Goal: Information Seeking & Learning: Learn about a topic

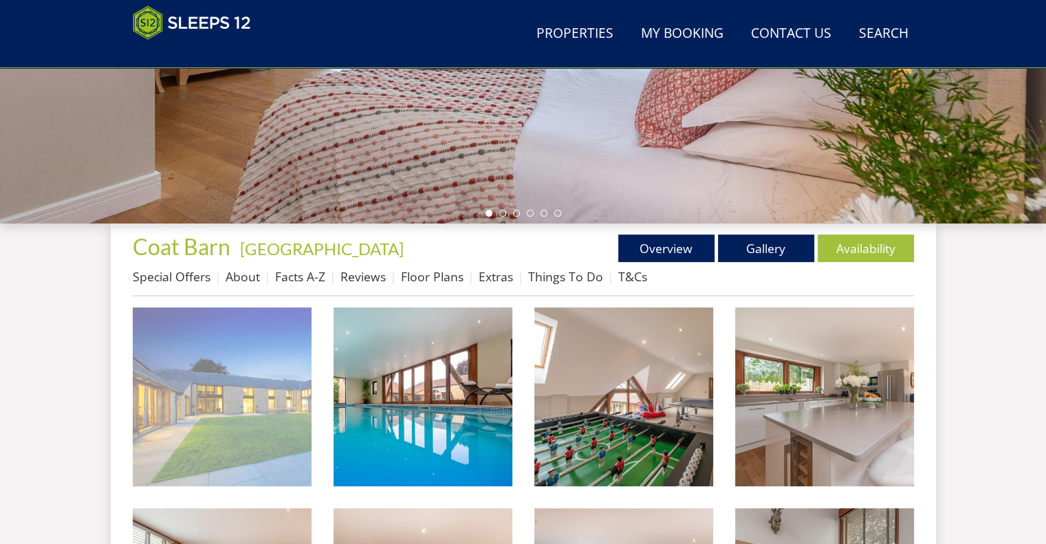
scroll to position [563, 0]
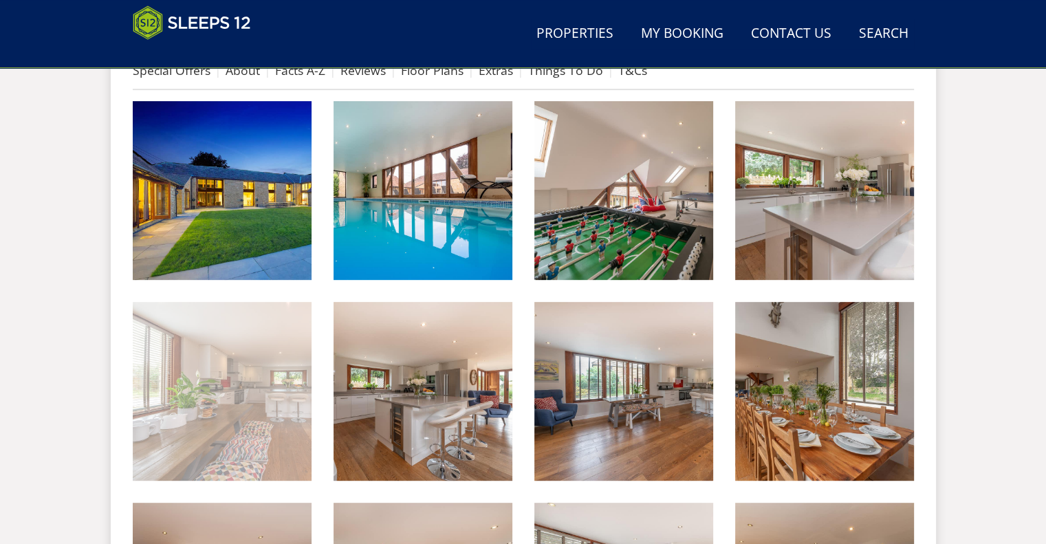
click at [189, 382] on img at bounding box center [222, 391] width 179 height 179
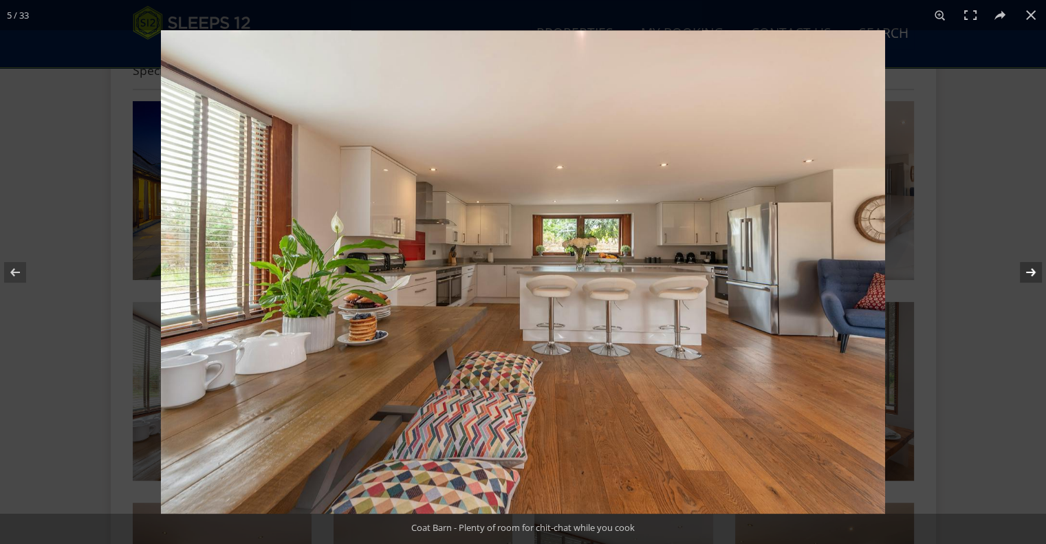
click at [1029, 276] on button at bounding box center [1022, 272] width 48 height 69
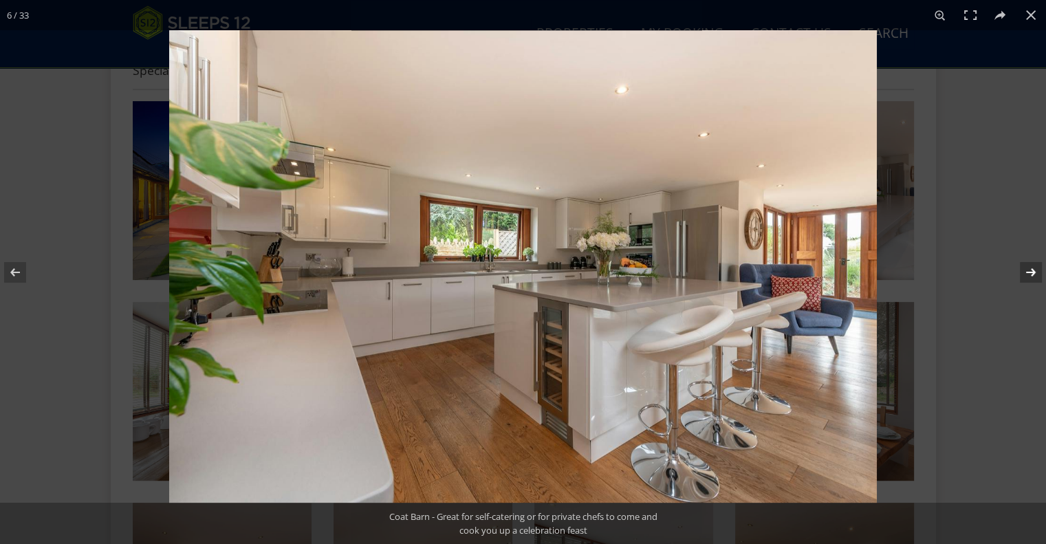
click at [1024, 270] on button at bounding box center [1022, 272] width 48 height 69
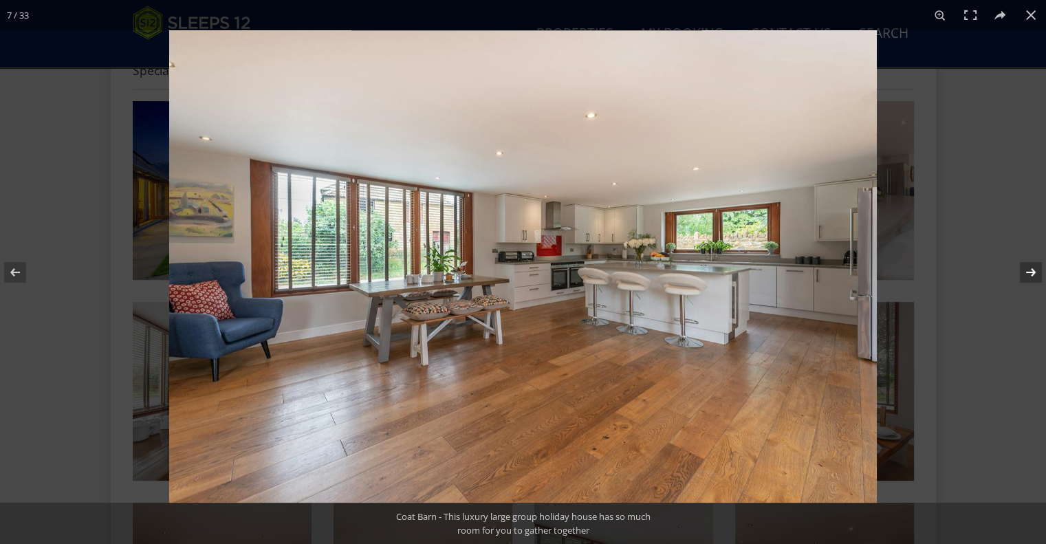
click at [1028, 277] on button at bounding box center [1022, 272] width 48 height 69
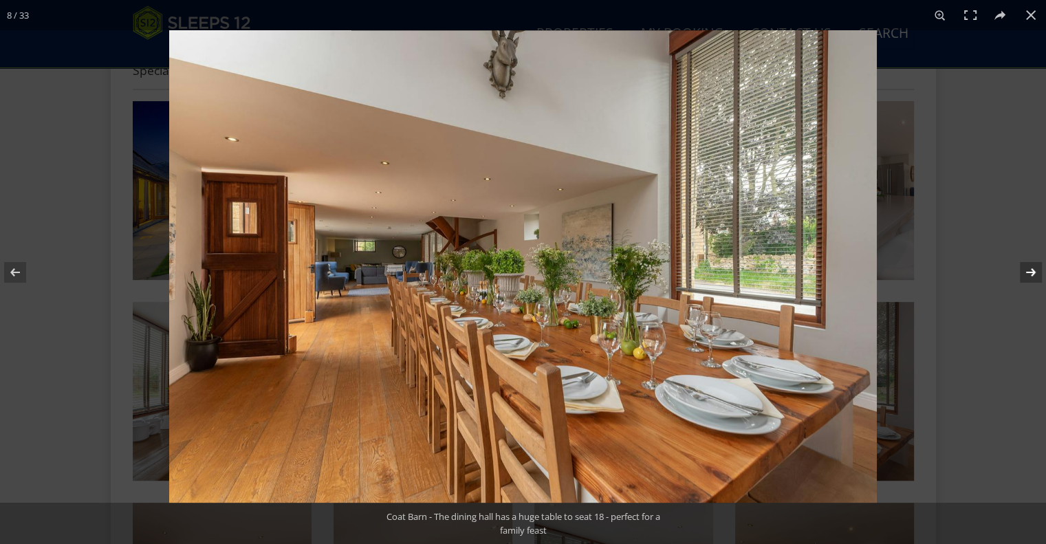
click at [1028, 277] on button at bounding box center [1022, 272] width 48 height 69
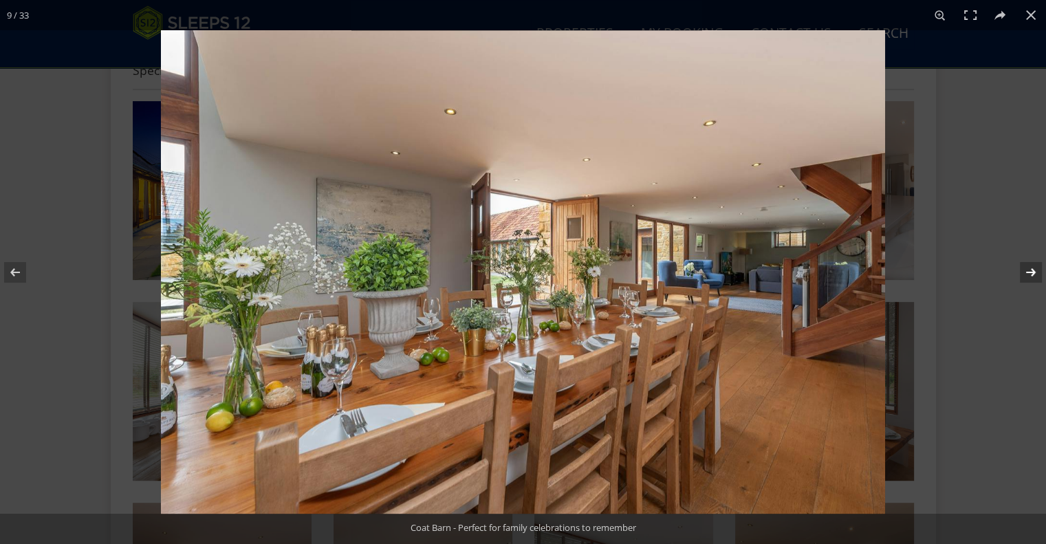
click at [1028, 277] on button at bounding box center [1022, 272] width 48 height 69
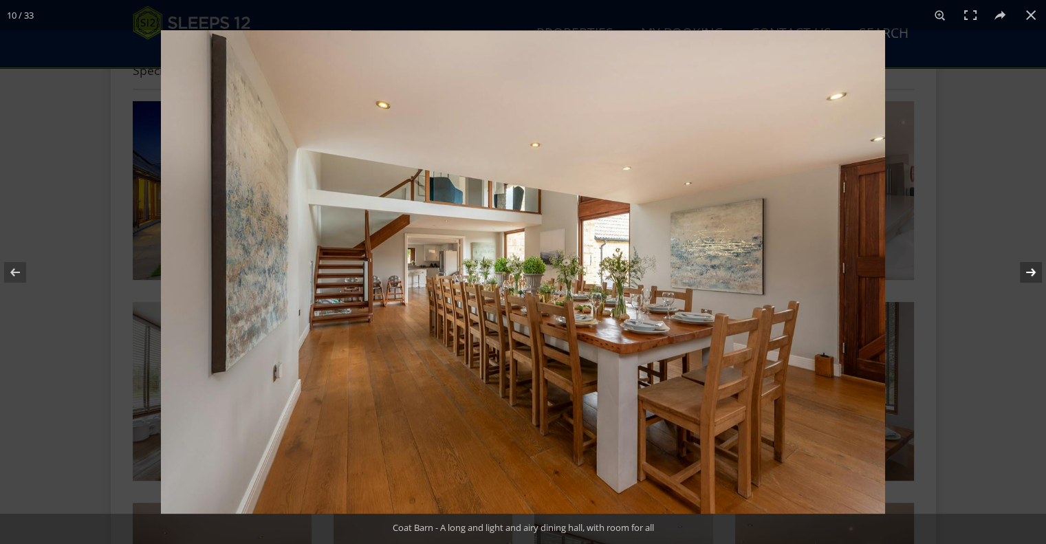
click at [1028, 277] on button at bounding box center [1022, 272] width 48 height 69
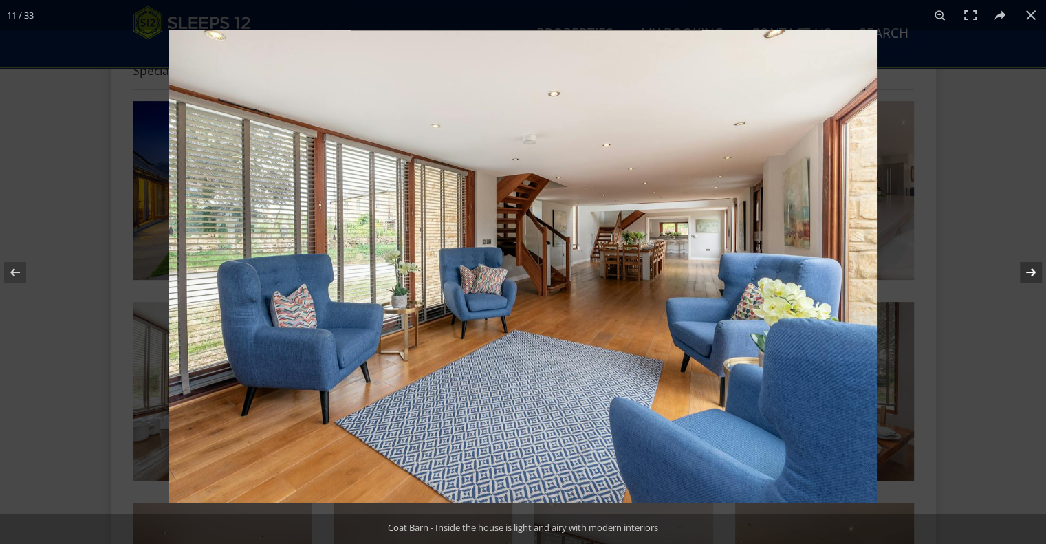
click at [1028, 277] on button at bounding box center [1022, 272] width 48 height 69
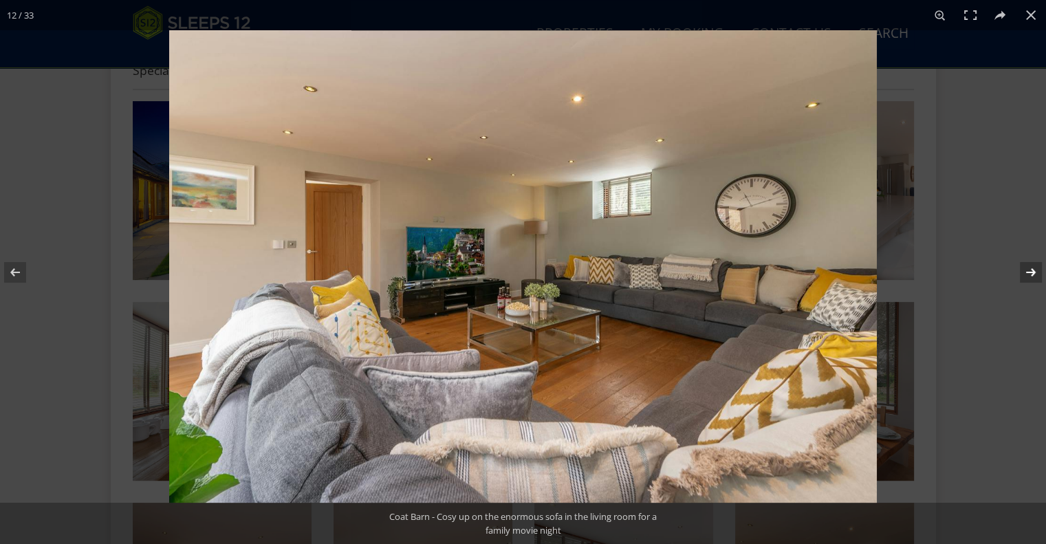
click at [1028, 277] on button at bounding box center [1022, 272] width 48 height 69
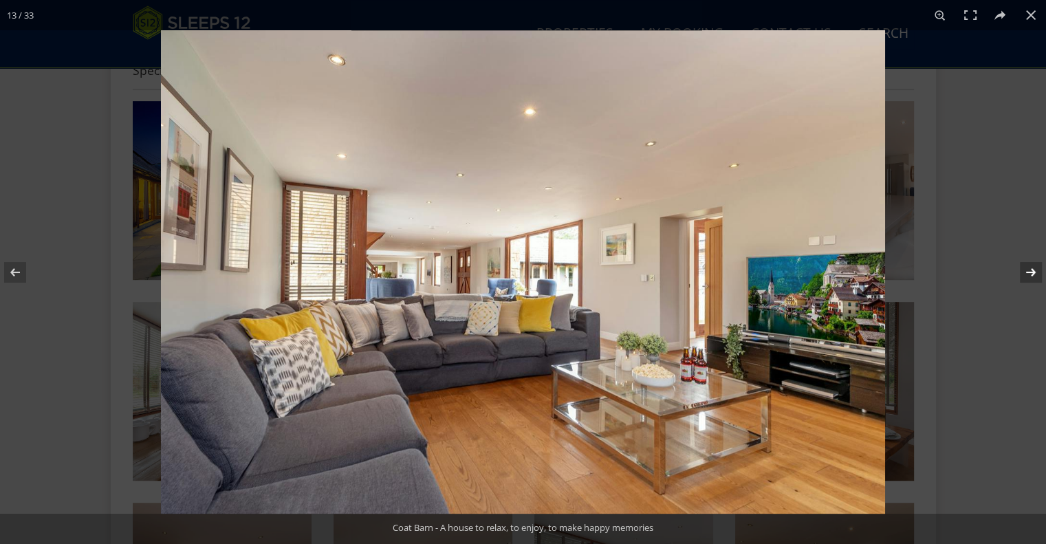
click at [1028, 277] on button at bounding box center [1022, 272] width 48 height 69
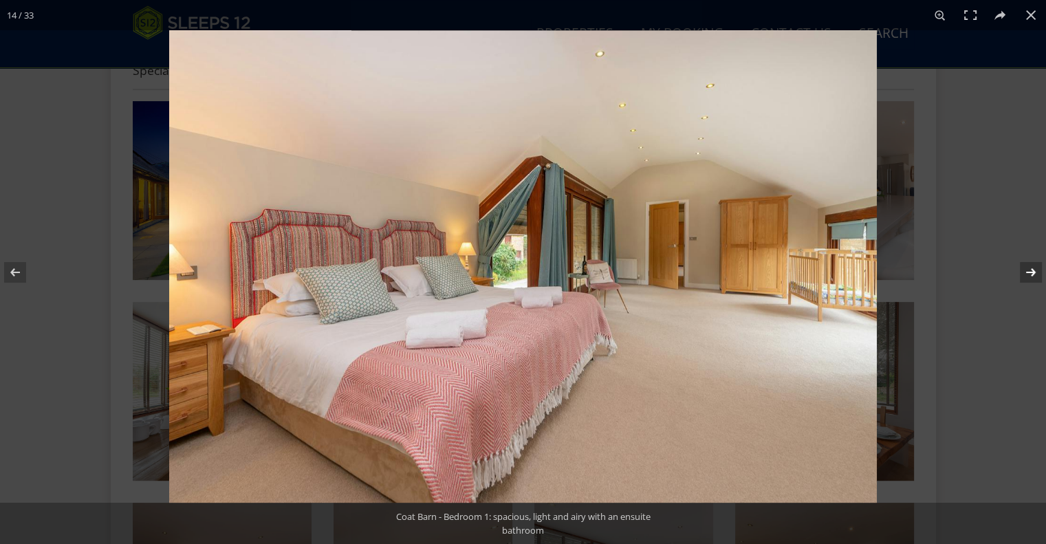
click at [1028, 277] on button at bounding box center [1022, 272] width 48 height 69
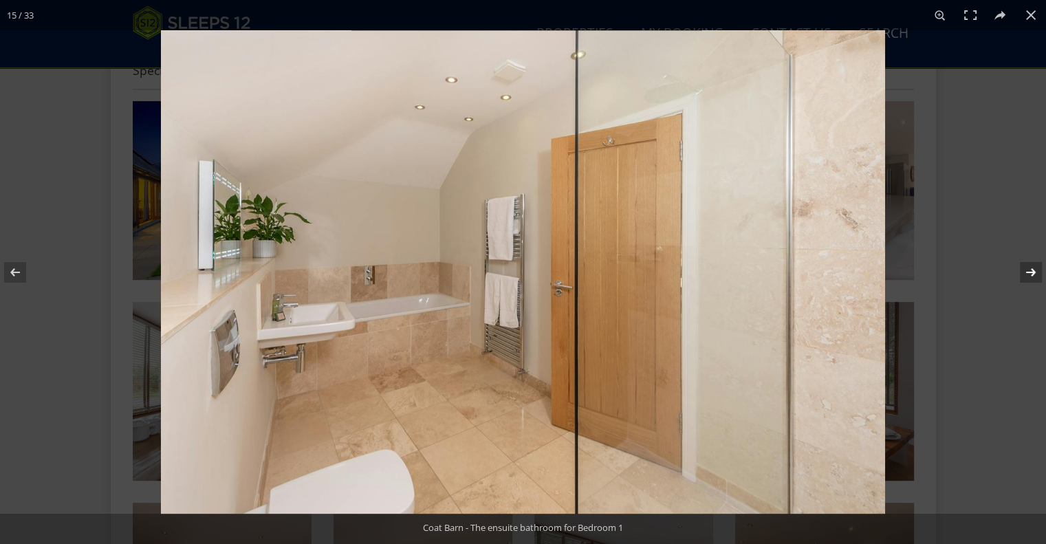
click at [1028, 277] on button at bounding box center [1022, 272] width 48 height 69
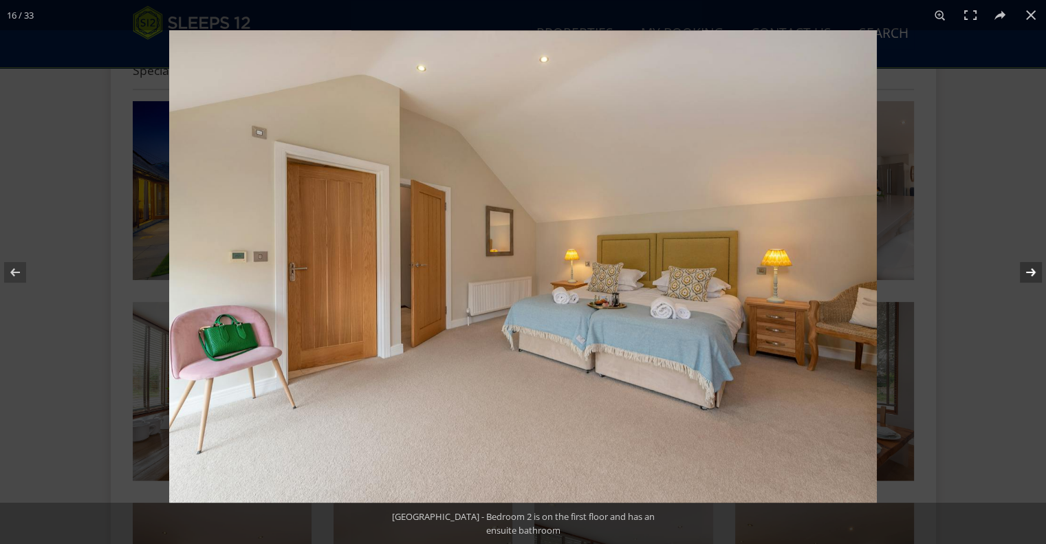
click at [1028, 277] on button at bounding box center [1022, 272] width 48 height 69
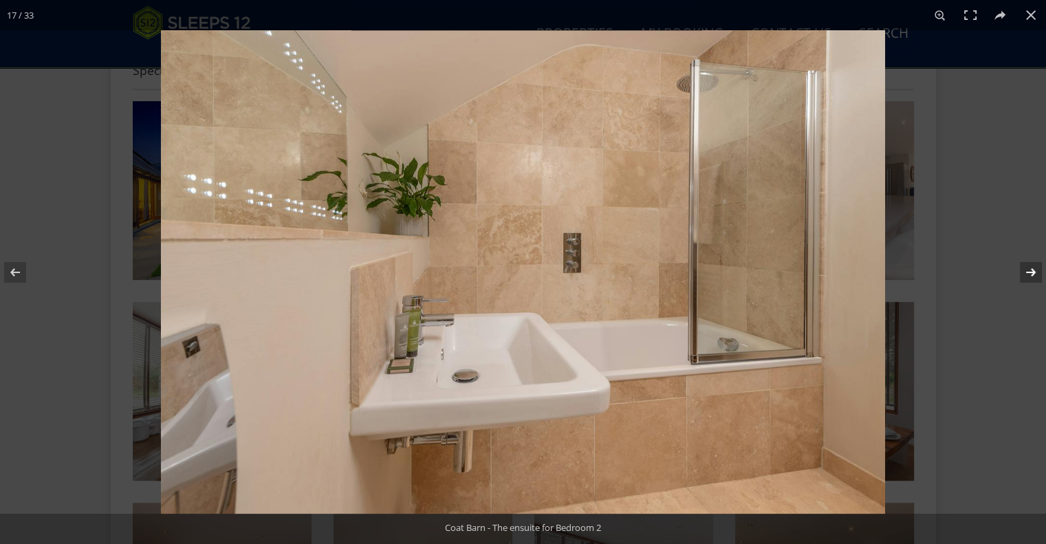
click at [1028, 277] on button at bounding box center [1022, 272] width 48 height 69
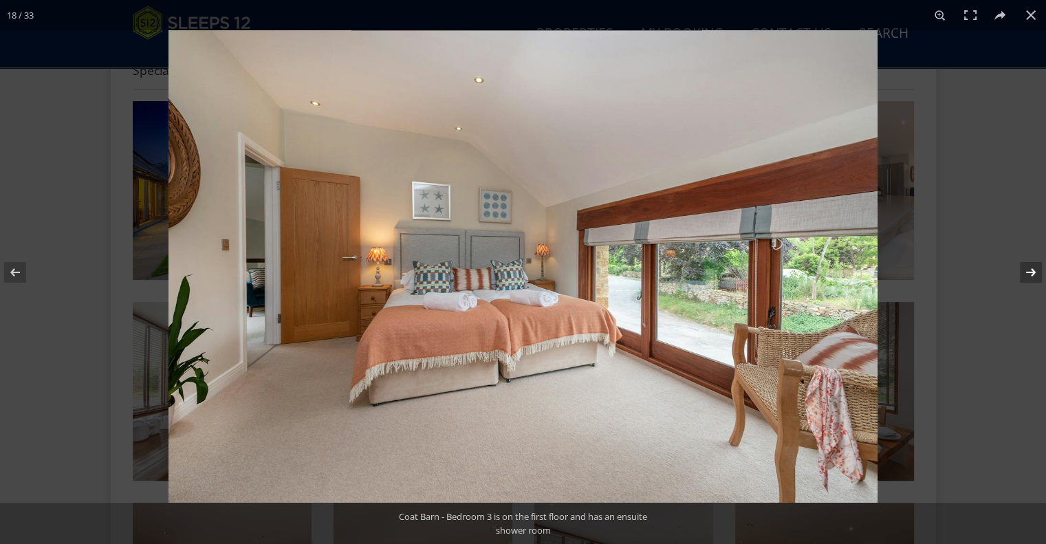
click at [1028, 277] on button at bounding box center [1022, 272] width 48 height 69
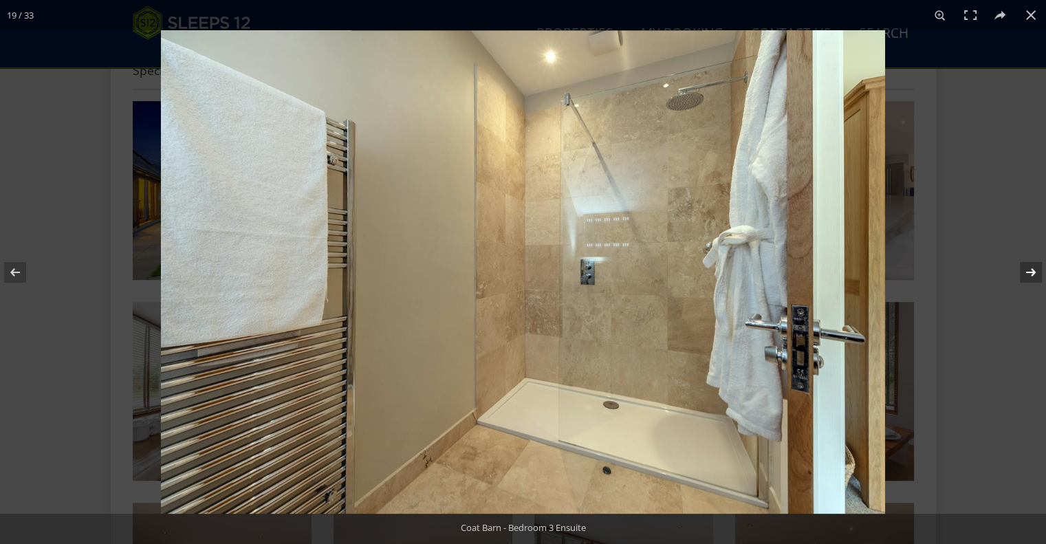
click at [1028, 277] on button at bounding box center [1022, 272] width 48 height 69
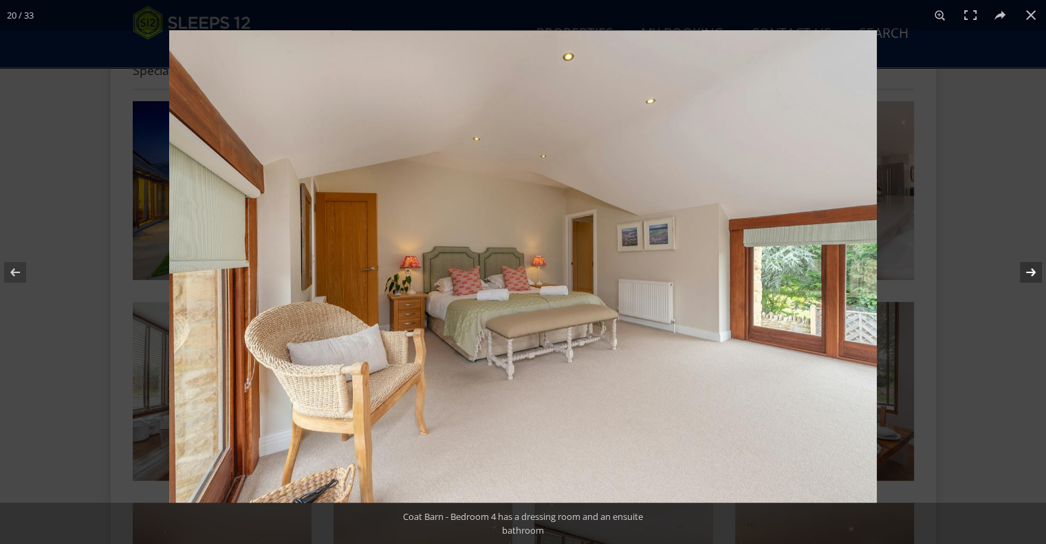
click at [1028, 277] on button at bounding box center [1022, 272] width 48 height 69
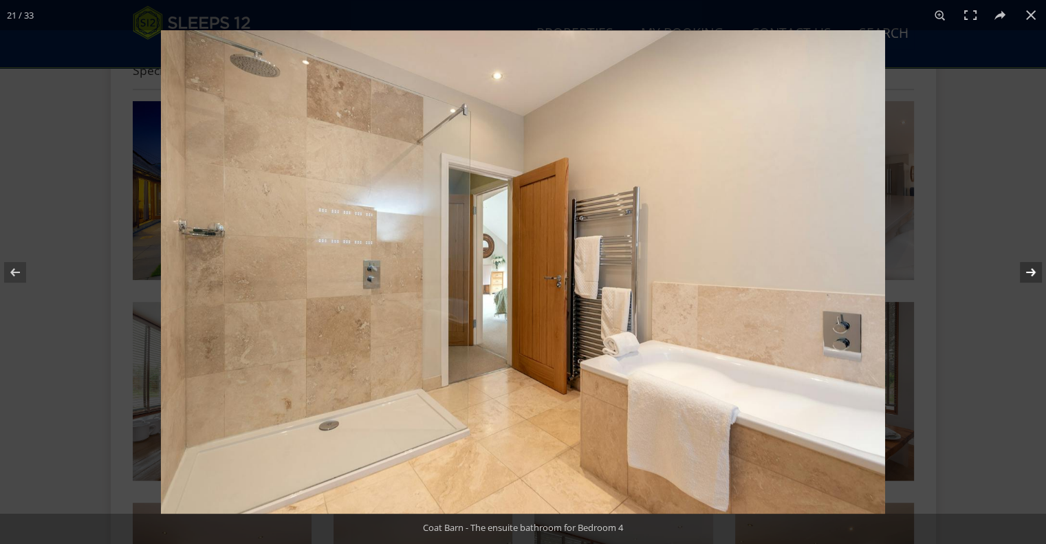
click at [1028, 277] on button at bounding box center [1022, 272] width 48 height 69
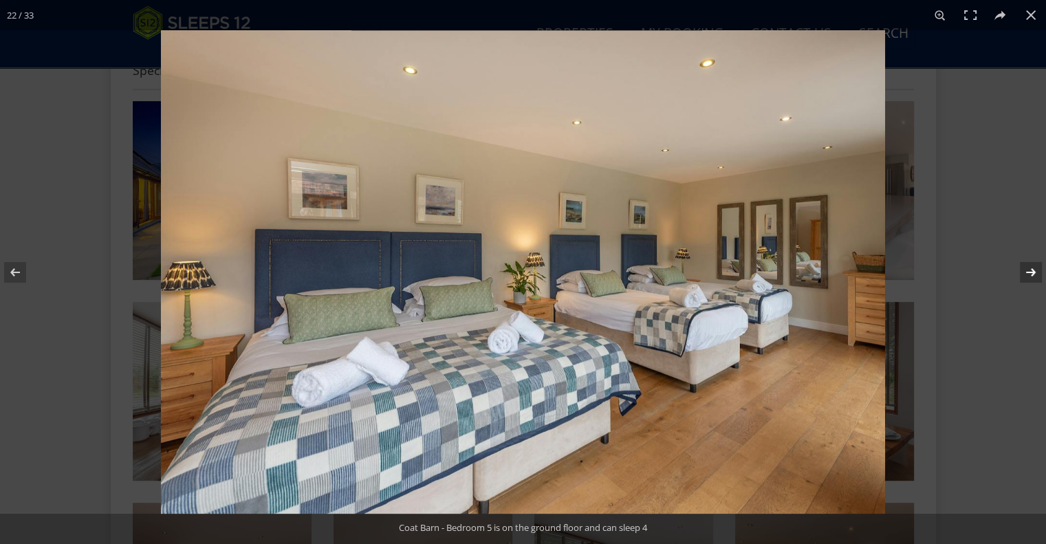
click at [1028, 277] on button at bounding box center [1022, 272] width 48 height 69
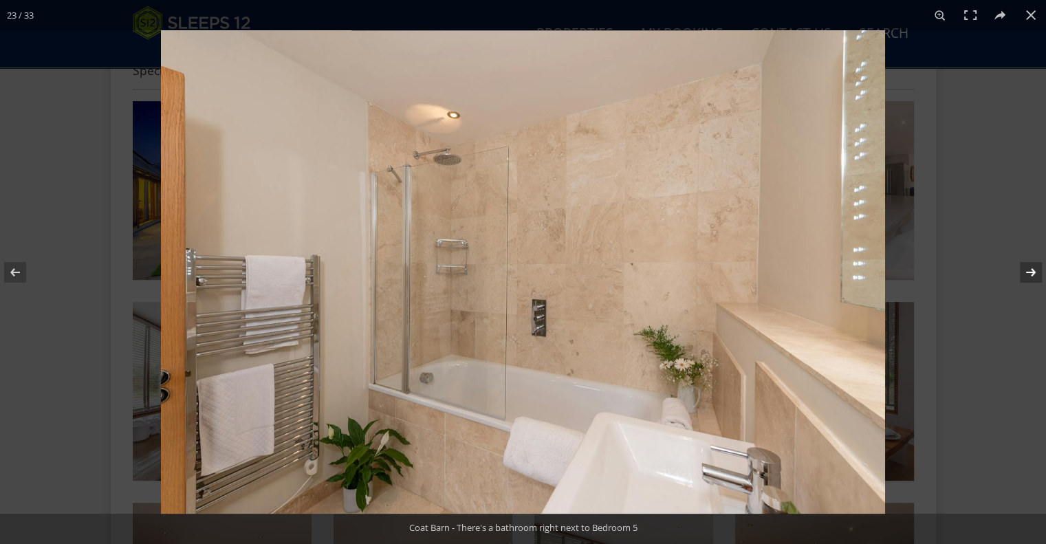
click at [1028, 277] on button at bounding box center [1022, 272] width 48 height 69
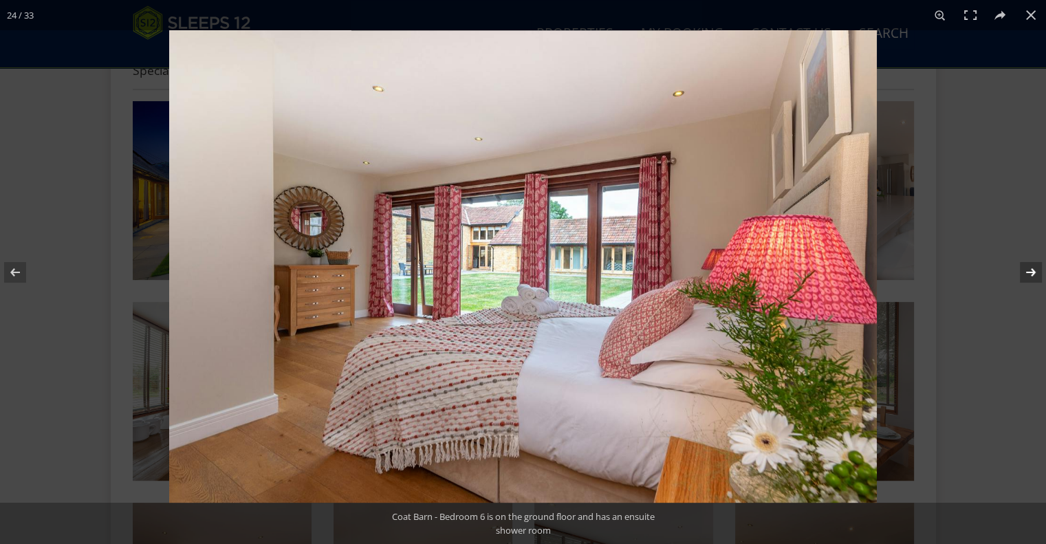
click at [1028, 277] on button at bounding box center [1022, 272] width 48 height 69
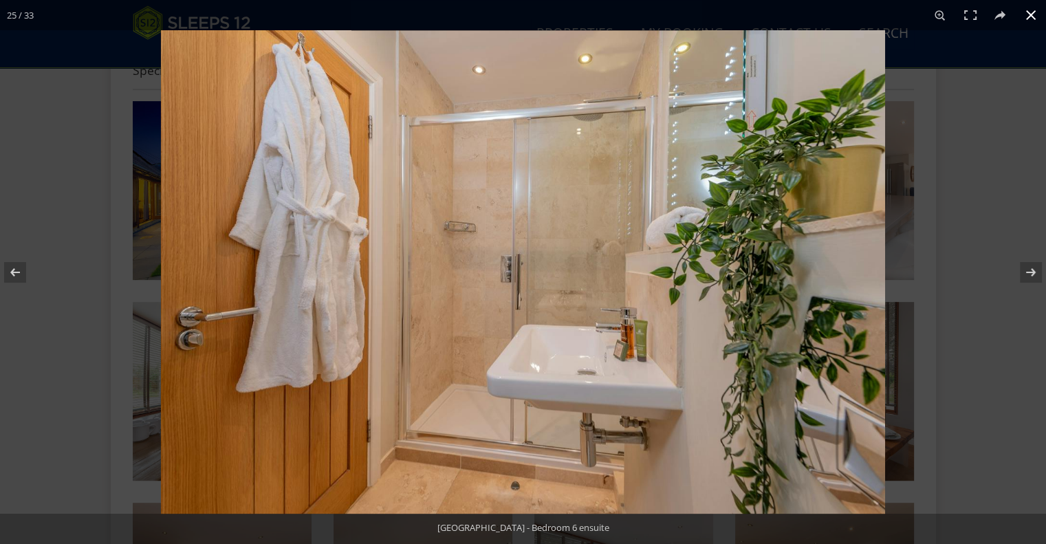
click at [1032, 16] on button at bounding box center [1031, 15] width 30 height 30
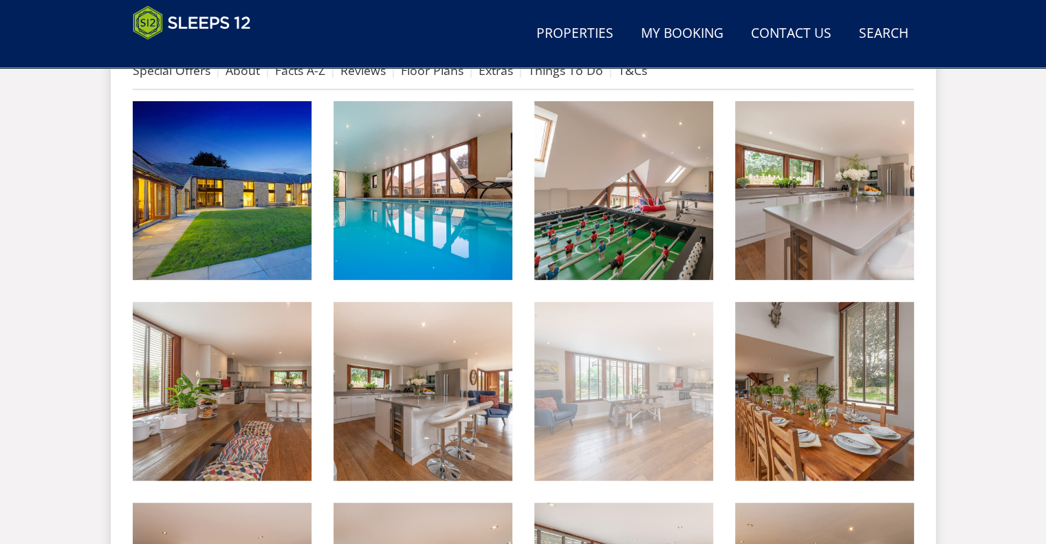
click at [581, 409] on img at bounding box center [624, 391] width 179 height 179
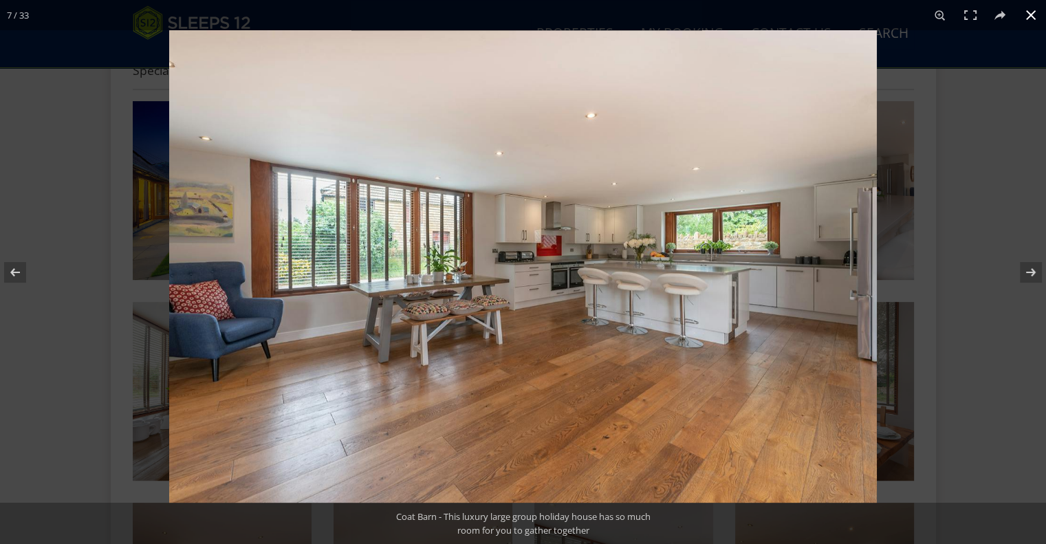
click at [992, 217] on div at bounding box center [692, 302] width 1046 height 544
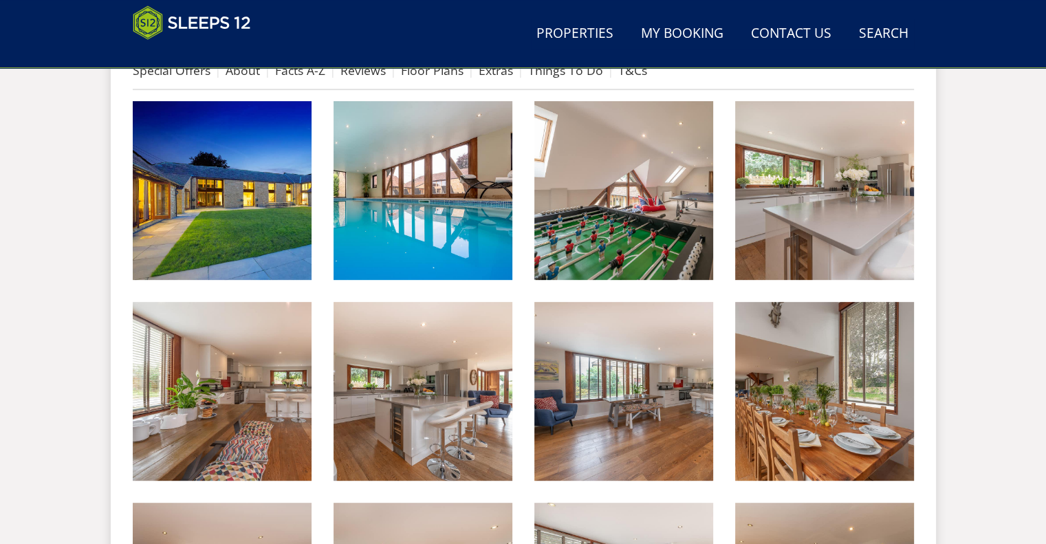
scroll to position [356, 0]
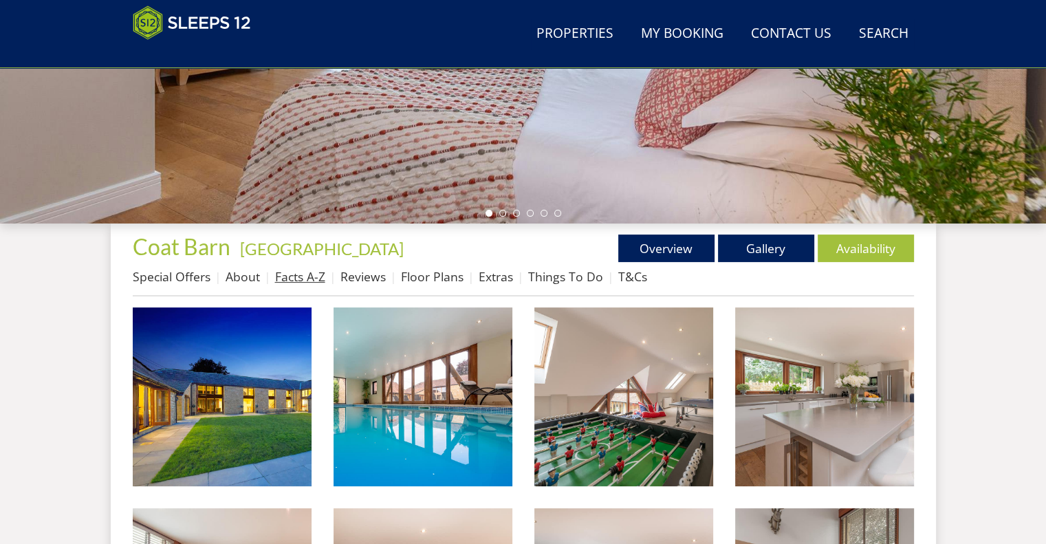
click at [285, 281] on link "Facts A-Z" at bounding box center [300, 276] width 50 height 17
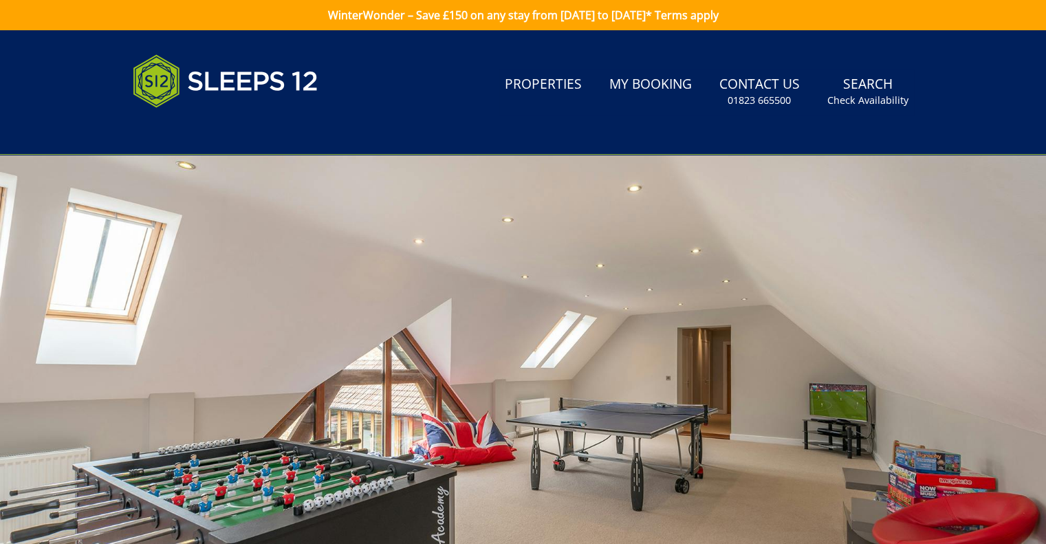
scroll to position [356, 0]
